Goal: Book appointment/travel/reservation

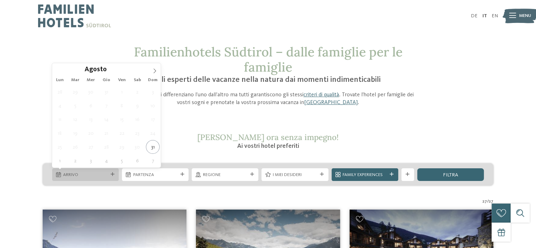
click at [104, 171] on div "Arrivo" at bounding box center [86, 174] width 48 height 7
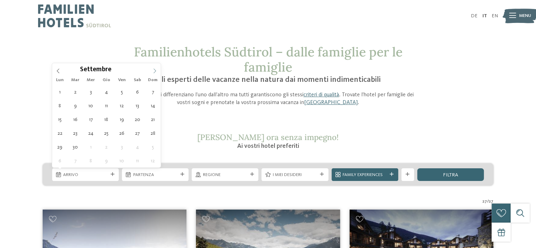
click at [157, 70] on icon at bounding box center [154, 70] width 5 height 5
type div "[DATE]"
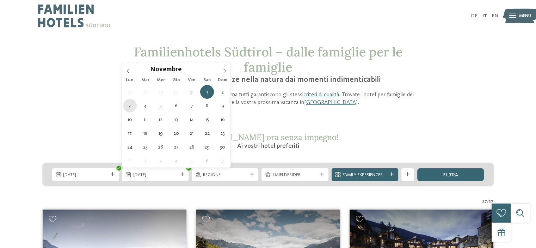
type div "03.11.2025"
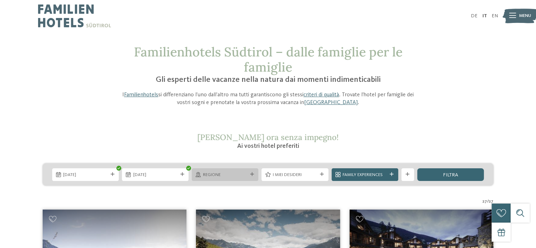
click at [209, 174] on span "Regione" at bounding box center [225, 175] width 44 height 6
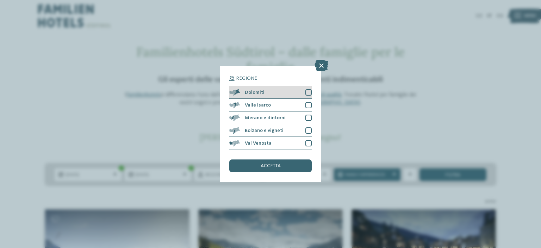
click at [309, 90] on div at bounding box center [308, 92] width 6 height 6
click at [309, 102] on div at bounding box center [308, 105] width 6 height 6
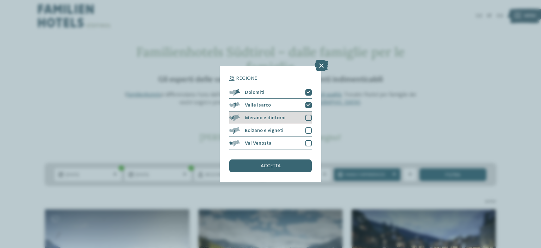
click at [307, 116] on div at bounding box center [308, 118] width 6 height 6
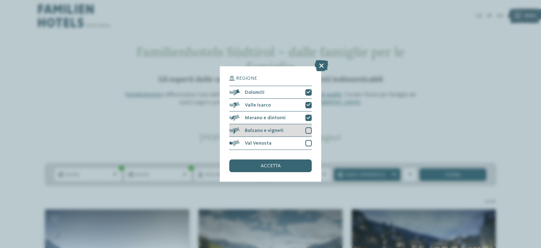
click at [309, 132] on div at bounding box center [308, 130] width 6 height 6
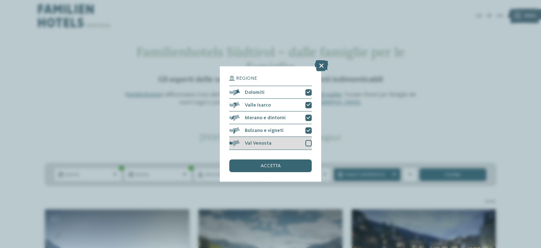
click at [309, 144] on div at bounding box center [308, 143] width 6 height 6
click at [294, 173] on div "Regione Dolomiti Valle Isarco" at bounding box center [270, 123] width 101 height 115
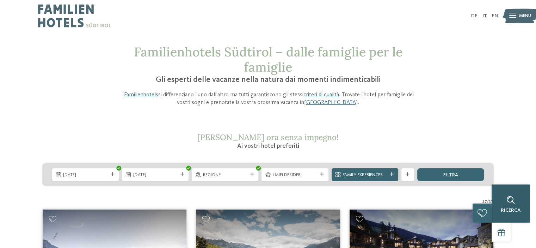
click at [514, 197] on icon at bounding box center [510, 200] width 8 height 8
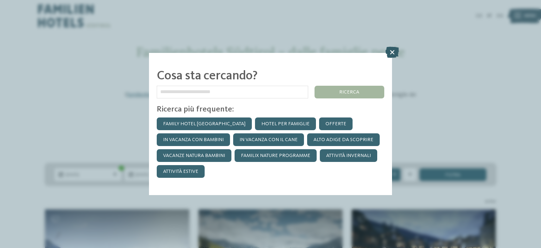
click at [393, 48] on icon at bounding box center [392, 52] width 14 height 11
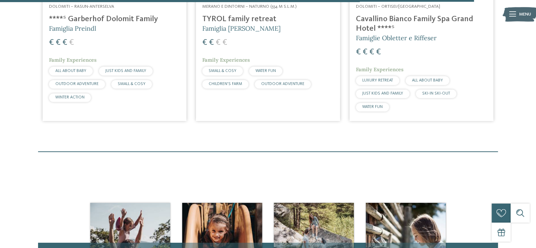
scroll to position [1734, 0]
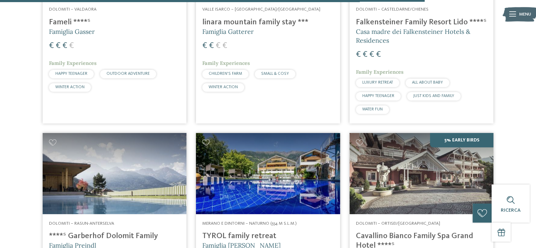
click at [427, 231] on h4 "Cavallino Bianco Family Spa Grand Hotel ****ˢ" at bounding box center [421, 240] width 131 height 19
